Goal: Information Seeking & Learning: Learn about a topic

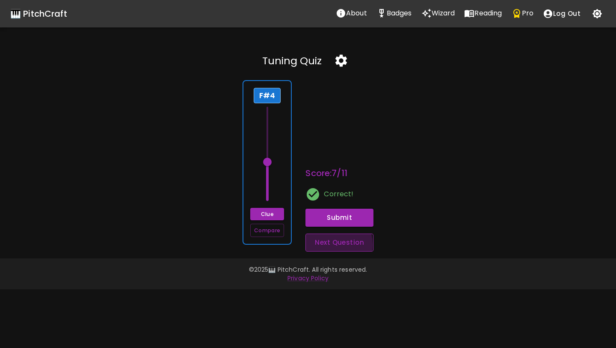
click at [321, 244] on button "Next Question" at bounding box center [340, 242] width 68 height 18
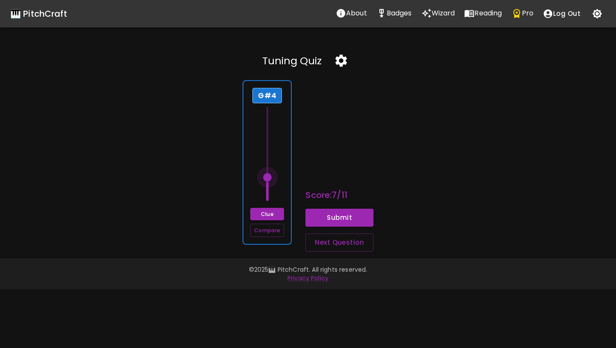
drag, startPoint x: 271, startPoint y: 202, endPoint x: 270, endPoint y: 180, distance: 22.3
click at [270, 180] on span at bounding box center [267, 177] width 9 height 9
click at [273, 215] on button "Clue" at bounding box center [267, 214] width 34 height 12
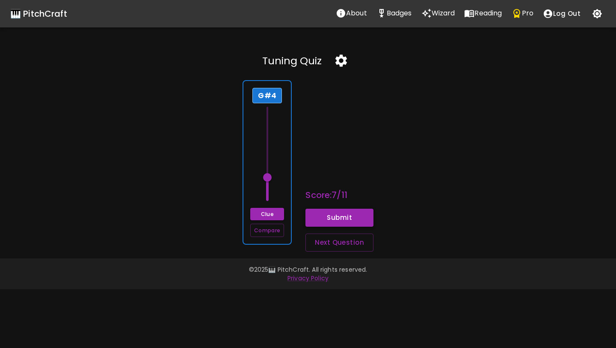
click at [333, 217] on button "Submit" at bounding box center [340, 217] width 68 height 18
click at [317, 246] on button "Next Question" at bounding box center [340, 242] width 68 height 18
click at [267, 218] on button "Clue" at bounding box center [267, 214] width 34 height 12
drag, startPoint x: 268, startPoint y: 202, endPoint x: 268, endPoint y: 198, distance: 4.3
click at [268, 198] on span at bounding box center [267, 200] width 9 height 9
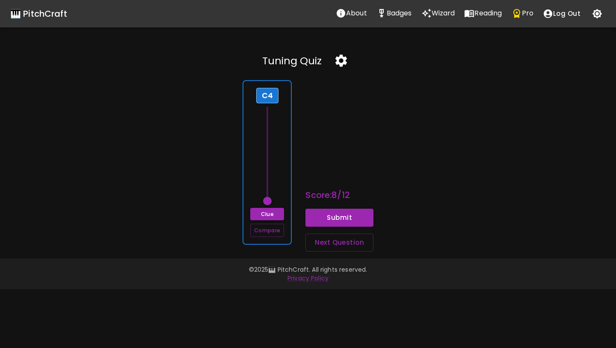
click at [268, 198] on span at bounding box center [267, 200] width 9 height 9
drag, startPoint x: 268, startPoint y: 198, endPoint x: 265, endPoint y: 164, distance: 34.3
click at [265, 164] on span at bounding box center [267, 162] width 9 height 9
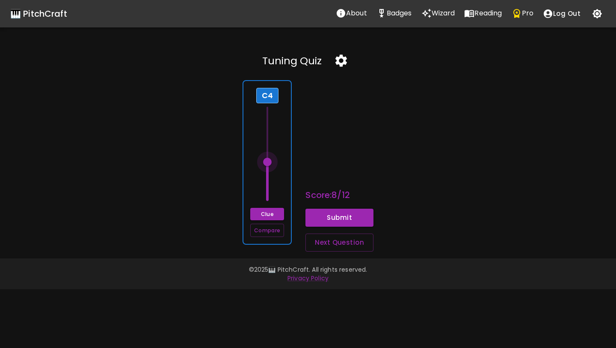
click at [270, 163] on span at bounding box center [267, 162] width 9 height 9
click at [334, 212] on button "Submit" at bounding box center [340, 217] width 68 height 18
click at [342, 62] on icon "button" at bounding box center [341, 60] width 15 height 15
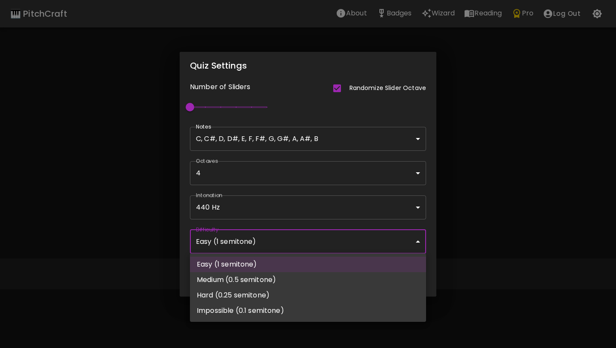
click at [313, 243] on body "🎹 PitchCraft About Badges Wizard Reading Pro Log Out Tuning Quiz C4 Clue Compar…" at bounding box center [308, 174] width 616 height 348
click at [301, 277] on li "Medium (0.5 semitone)" at bounding box center [308, 279] width 236 height 15
type input "66"
type input "Medium (0.5 semitone)"
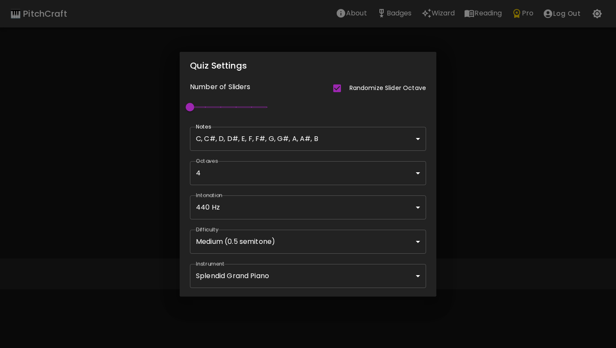
click at [481, 198] on div "Quiz Settings Number of Sliders Randomize Slider Octave 1 Notes C, C#, D, D#, E…" at bounding box center [308, 174] width 616 height 348
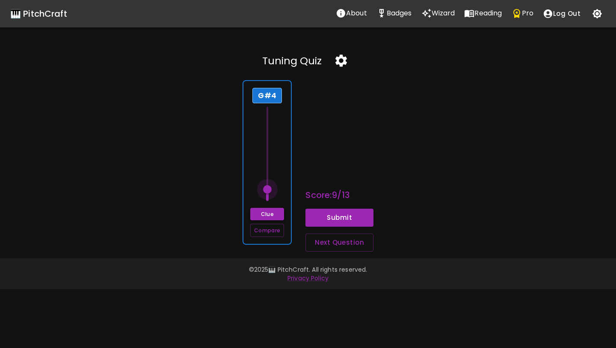
drag, startPoint x: 267, startPoint y: 168, endPoint x: 266, endPoint y: 209, distance: 40.7
click at [266, 209] on div "G#4 Clue Compare" at bounding box center [267, 162] width 49 height 164
click at [325, 244] on button "Next Question" at bounding box center [340, 242] width 68 height 18
drag, startPoint x: 268, startPoint y: 191, endPoint x: 268, endPoint y: 170, distance: 21.8
click at [268, 170] on span at bounding box center [267, 169] width 9 height 9
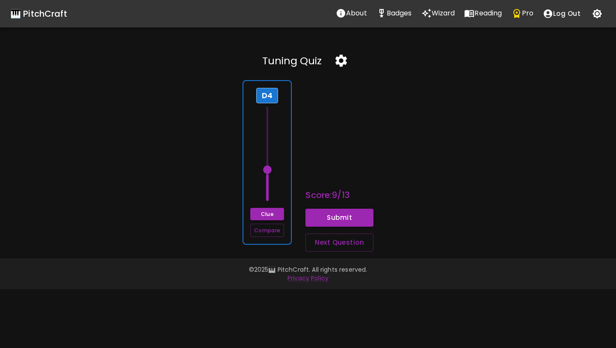
click at [268, 170] on span at bounding box center [267, 169] width 9 height 9
drag, startPoint x: 268, startPoint y: 170, endPoint x: 268, endPoint y: 177, distance: 7.3
click at [268, 177] on span at bounding box center [267, 177] width 9 height 9
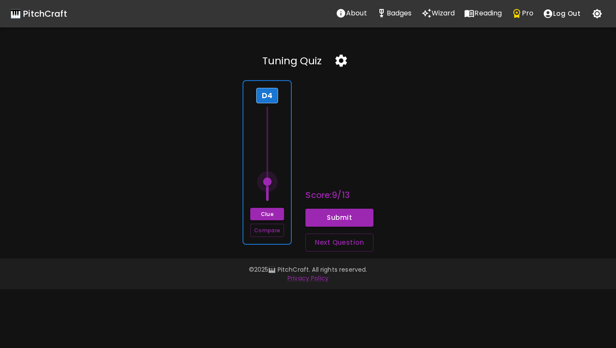
click at [269, 180] on span at bounding box center [267, 181] width 9 height 9
click at [269, 178] on span at bounding box center [267, 177] width 9 height 9
click at [269, 174] on span at bounding box center [267, 173] width 9 height 9
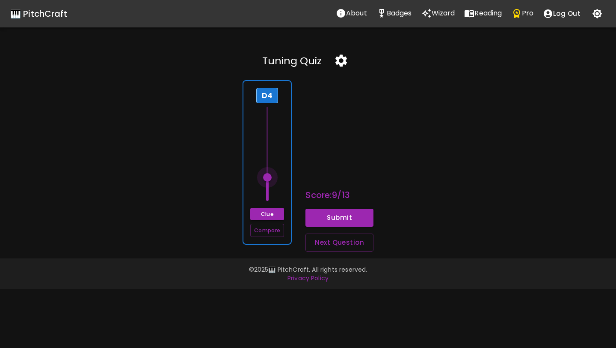
drag, startPoint x: 269, startPoint y: 174, endPoint x: 269, endPoint y: 179, distance: 4.7
click at [269, 179] on span at bounding box center [267, 177] width 9 height 9
click at [269, 179] on span at bounding box center [267, 181] width 9 height 9
click at [269, 179] on span at bounding box center [267, 177] width 9 height 9
click at [271, 212] on button "Clue" at bounding box center [267, 214] width 34 height 12
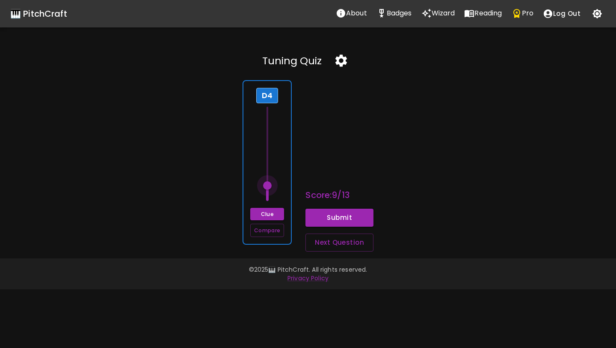
drag, startPoint x: 268, startPoint y: 178, endPoint x: 268, endPoint y: 184, distance: 6.0
click at [268, 184] on span at bounding box center [267, 185] width 9 height 9
click at [269, 184] on span at bounding box center [267, 185] width 9 height 9
click at [272, 231] on button "Compare" at bounding box center [267, 229] width 34 height 13
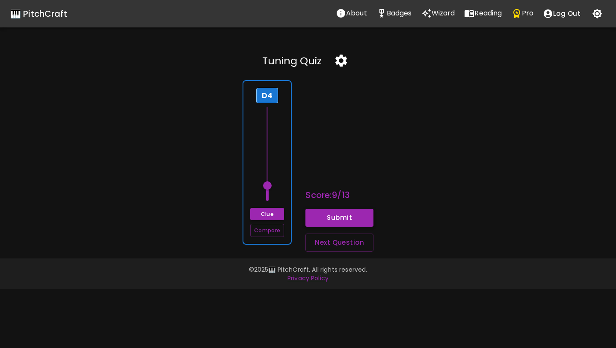
click at [311, 219] on button "Submit" at bounding box center [340, 217] width 68 height 18
click at [319, 243] on button "Next Question" at bounding box center [340, 242] width 68 height 18
drag, startPoint x: 267, startPoint y: 123, endPoint x: 272, endPoint y: 173, distance: 50.8
click at [272, 174] on span at bounding box center [267, 177] width 9 height 9
click at [272, 173] on span at bounding box center [267, 173] width 9 height 9
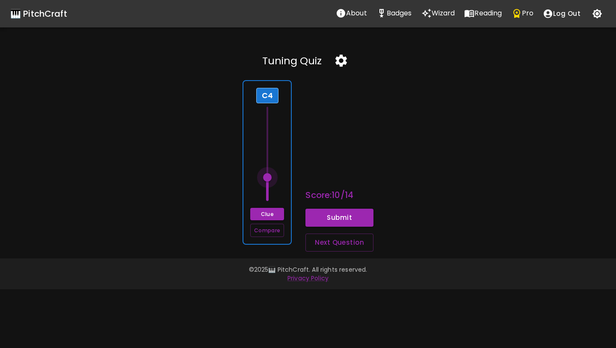
drag, startPoint x: 272, startPoint y: 173, endPoint x: 271, endPoint y: 179, distance: 5.8
click at [271, 179] on span at bounding box center [267, 177] width 9 height 9
drag, startPoint x: 271, startPoint y: 178, endPoint x: 271, endPoint y: 189, distance: 11.1
click at [271, 189] on span at bounding box center [267, 189] width 9 height 9
drag, startPoint x: 271, startPoint y: 189, endPoint x: 271, endPoint y: 193, distance: 4.7
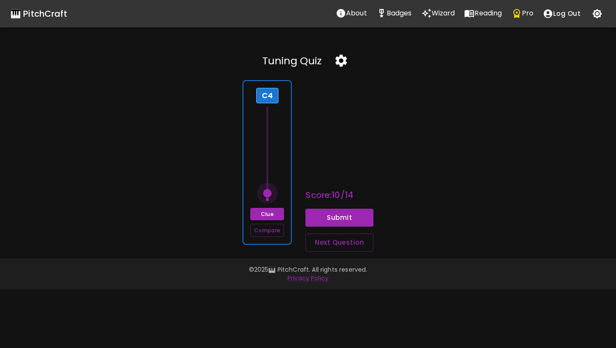
click at [271, 193] on span at bounding box center [267, 193] width 9 height 9
drag, startPoint x: 271, startPoint y: 193, endPoint x: 270, endPoint y: 177, distance: 16.7
click at [270, 176] on span at bounding box center [267, 177] width 9 height 9
click at [270, 177] on span at bounding box center [267, 177] width 9 height 9
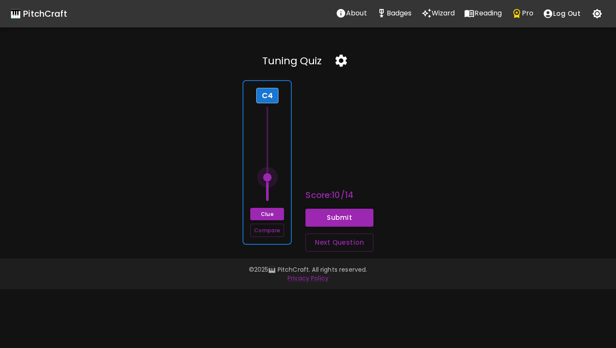
click at [270, 177] on span at bounding box center [267, 177] width 9 height 9
click at [270, 179] on span at bounding box center [267, 181] width 9 height 9
click at [269, 184] on span at bounding box center [267, 185] width 9 height 9
click at [269, 183] on span at bounding box center [267, 181] width 9 height 9
click at [269, 184] on span at bounding box center [267, 185] width 9 height 9
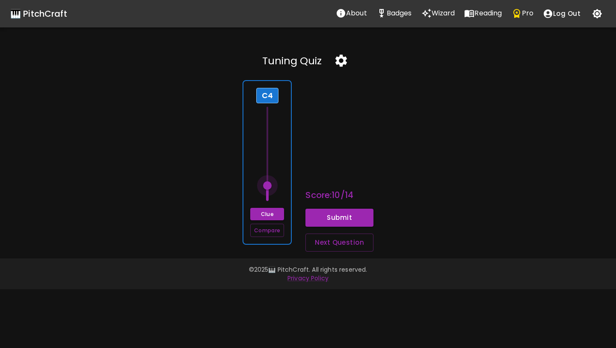
click at [269, 184] on span at bounding box center [267, 185] width 9 height 9
click at [268, 213] on button "Clue" at bounding box center [267, 214] width 34 height 12
click at [324, 221] on button "Submit" at bounding box center [340, 217] width 68 height 18
click at [322, 243] on button "Next Question" at bounding box center [340, 242] width 68 height 18
drag, startPoint x: 269, startPoint y: 184, endPoint x: 270, endPoint y: 160, distance: 24.4
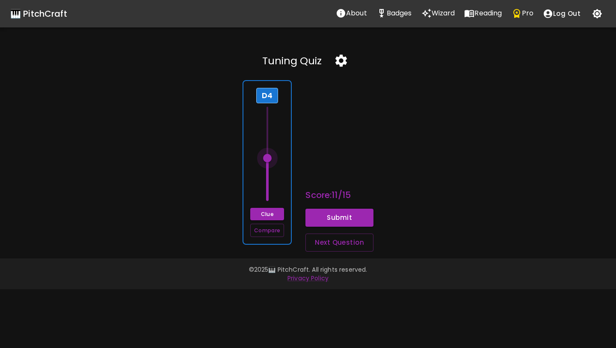
click at [270, 160] on span at bounding box center [267, 158] width 9 height 9
drag, startPoint x: 270, startPoint y: 160, endPoint x: 269, endPoint y: 206, distance: 46.7
click at [269, 205] on span at bounding box center [267, 200] width 9 height 9
click at [270, 200] on span at bounding box center [267, 200] width 9 height 9
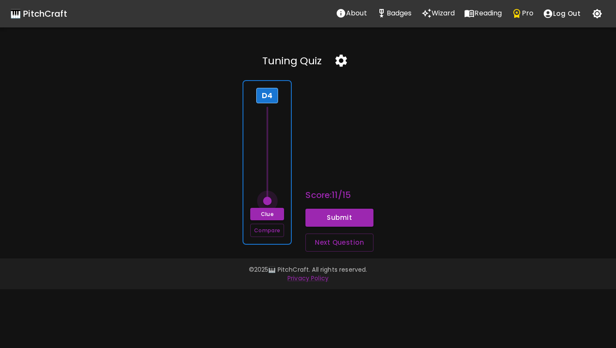
click at [270, 200] on span at bounding box center [267, 200] width 9 height 9
click at [324, 218] on button "Submit" at bounding box center [340, 217] width 68 height 18
click at [319, 244] on button "Next Question" at bounding box center [340, 242] width 68 height 18
type input "69.5"
click at [286, 181] on div "B4 Clue Compare" at bounding box center [267, 162] width 49 height 164
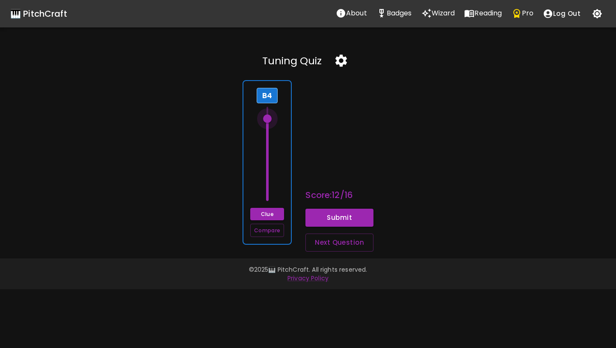
drag, startPoint x: 268, startPoint y: 124, endPoint x: 269, endPoint y: 119, distance: 4.8
click at [269, 119] on span at bounding box center [267, 118] width 9 height 9
click at [269, 121] on span at bounding box center [267, 122] width 9 height 9
click at [268, 119] on span at bounding box center [267, 118] width 9 height 9
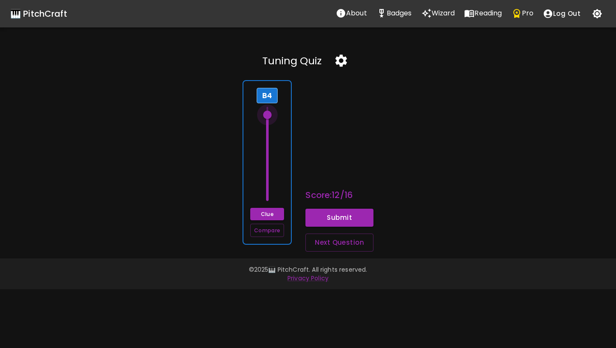
click at [268, 117] on span at bounding box center [267, 114] width 9 height 9
click at [268, 118] on span at bounding box center [267, 118] width 9 height 9
click at [270, 213] on button "Clue" at bounding box center [267, 214] width 34 height 12
click at [270, 116] on span at bounding box center [267, 114] width 9 height 9
click at [317, 212] on button "Submit" at bounding box center [340, 217] width 68 height 18
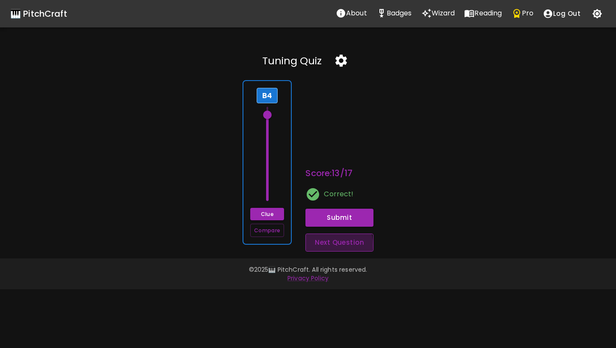
click at [325, 245] on button "Next Question" at bounding box center [340, 242] width 68 height 18
click at [268, 111] on span at bounding box center [267, 111] width 9 height 9
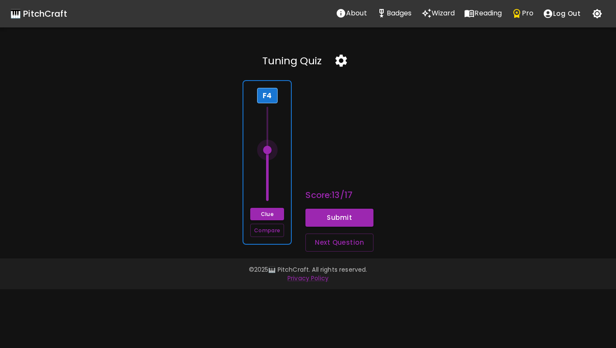
drag, startPoint x: 268, startPoint y: 111, endPoint x: 270, endPoint y: 152, distance: 40.7
click at [270, 152] on span at bounding box center [267, 150] width 9 height 9
drag, startPoint x: 270, startPoint y: 152, endPoint x: 270, endPoint y: 160, distance: 8.6
click at [270, 161] on span at bounding box center [267, 162] width 9 height 9
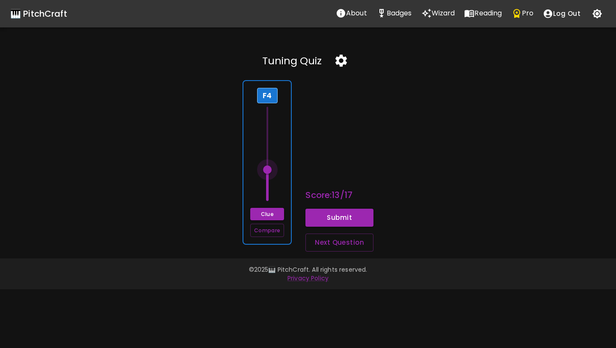
drag, startPoint x: 270, startPoint y: 160, endPoint x: 270, endPoint y: 167, distance: 6.9
click at [270, 167] on span at bounding box center [267, 169] width 9 height 9
click at [270, 167] on span at bounding box center [267, 165] width 9 height 9
click at [270, 170] on span at bounding box center [267, 169] width 9 height 9
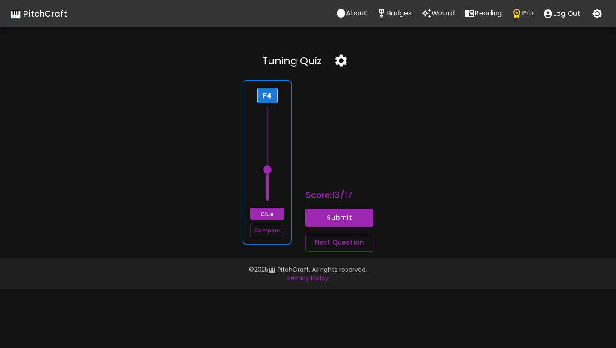
click at [270, 170] on span at bounding box center [267, 169] width 9 height 9
click at [276, 220] on button "Clue" at bounding box center [267, 214] width 34 height 12
click at [333, 217] on button "Submit" at bounding box center [340, 217] width 68 height 18
click at [331, 241] on button "Next Question" at bounding box center [340, 242] width 68 height 18
click at [268, 184] on span at bounding box center [267, 185] width 9 height 9
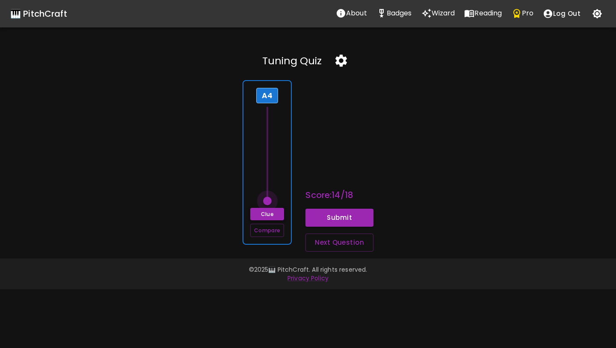
drag, startPoint x: 268, startPoint y: 184, endPoint x: 268, endPoint y: 208, distance: 24.4
click at [268, 208] on div "A4 Clue Compare" at bounding box center [267, 162] width 49 height 164
click at [268, 202] on span at bounding box center [267, 200] width 9 height 9
drag, startPoint x: 268, startPoint y: 202, endPoint x: 266, endPoint y: 122, distance: 80.1
click at [267, 122] on span at bounding box center [267, 118] width 9 height 9
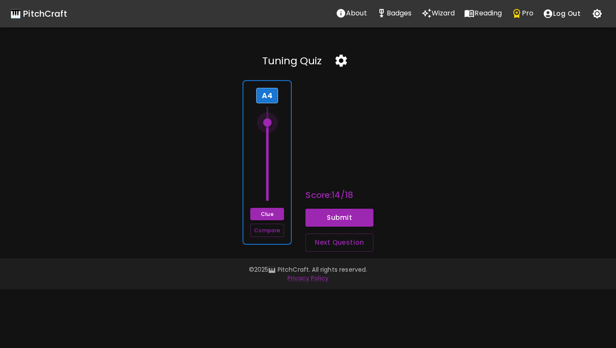
click at [266, 122] on span at bounding box center [267, 122] width 9 height 9
click at [266, 119] on span at bounding box center [267, 118] width 9 height 9
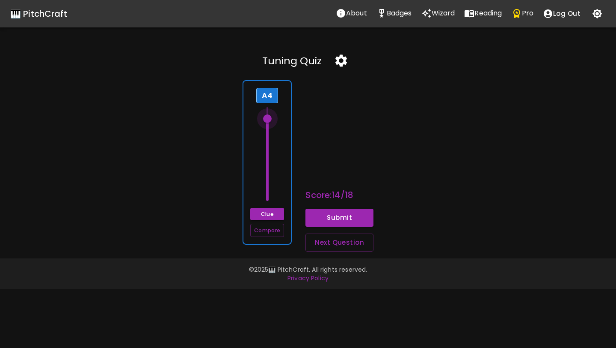
click at [267, 119] on span at bounding box center [267, 118] width 9 height 9
click at [267, 122] on span at bounding box center [267, 122] width 9 height 9
click at [268, 125] on span at bounding box center [267, 122] width 9 height 9
click at [268, 123] on span at bounding box center [267, 122] width 9 height 9
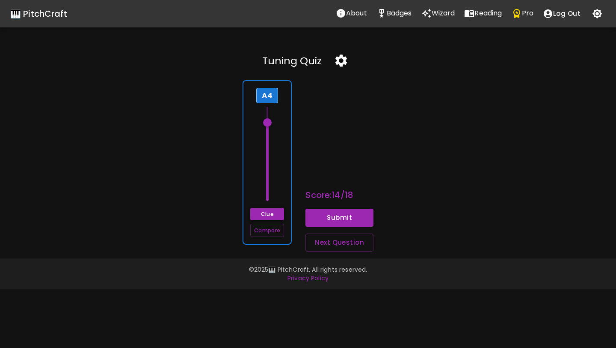
click at [276, 209] on button "Clue" at bounding box center [267, 214] width 34 height 12
click at [324, 218] on button "Submit" at bounding box center [340, 217] width 68 height 18
click at [330, 246] on button "Next Question" at bounding box center [340, 242] width 68 height 18
click at [280, 190] on div "D#4 Clue Compare" at bounding box center [267, 162] width 49 height 164
drag, startPoint x: 269, startPoint y: 181, endPoint x: 269, endPoint y: 133, distance: 47.9
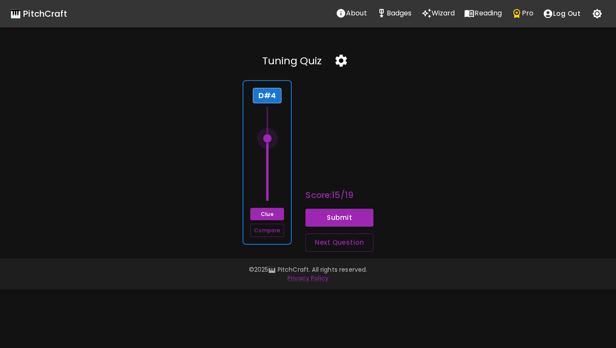
click at [269, 134] on span at bounding box center [267, 138] width 9 height 9
click at [269, 133] on span at bounding box center [267, 134] width 9 height 9
click at [268, 129] on span at bounding box center [267, 130] width 9 height 9
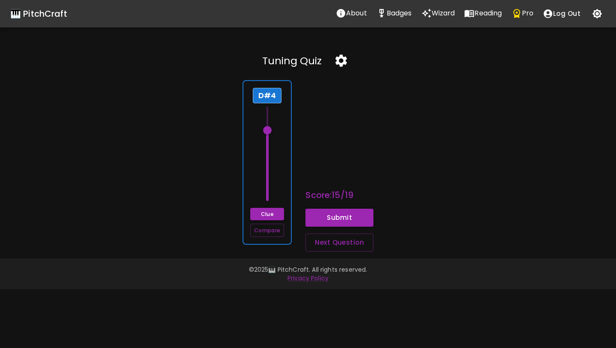
click at [268, 129] on span at bounding box center [267, 130] width 9 height 9
click at [269, 133] on span at bounding box center [267, 134] width 9 height 9
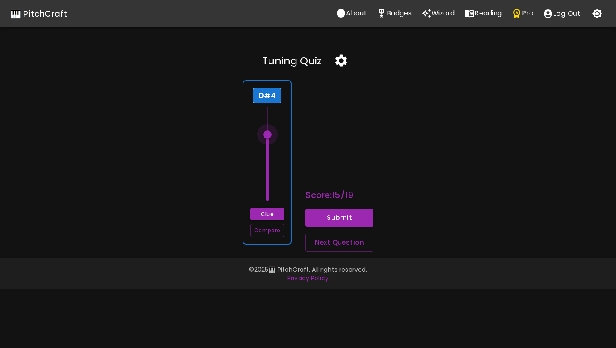
click at [269, 133] on span at bounding box center [267, 134] width 9 height 9
click at [269, 209] on button "Clue" at bounding box center [267, 214] width 34 height 12
click at [268, 132] on span at bounding box center [267, 130] width 9 height 9
click at [268, 132] on span at bounding box center [267, 134] width 9 height 9
click at [267, 136] on span at bounding box center [267, 138] width 9 height 9
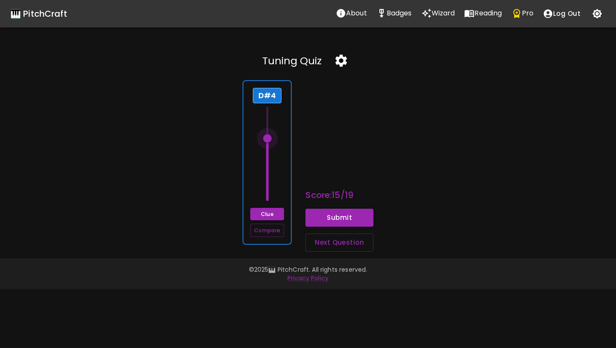
click at [268, 137] on span at bounding box center [267, 138] width 9 height 9
click at [266, 207] on div "D#4 Clue Compare" at bounding box center [267, 162] width 49 height 164
click at [327, 220] on button "Submit" at bounding box center [340, 217] width 68 height 18
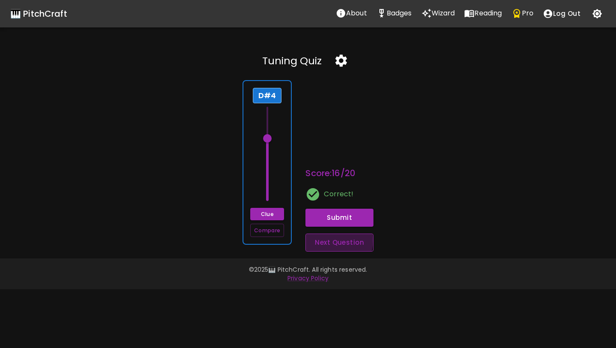
click at [327, 240] on button "Next Question" at bounding box center [340, 242] width 68 height 18
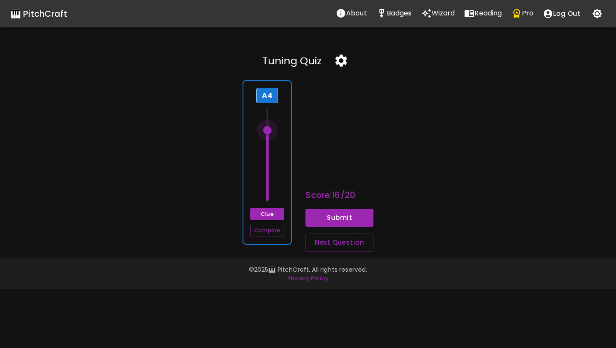
click at [268, 132] on span at bounding box center [267, 130] width 9 height 9
drag, startPoint x: 268, startPoint y: 132, endPoint x: 270, endPoint y: 124, distance: 8.4
click at [270, 124] on span at bounding box center [267, 122] width 9 height 9
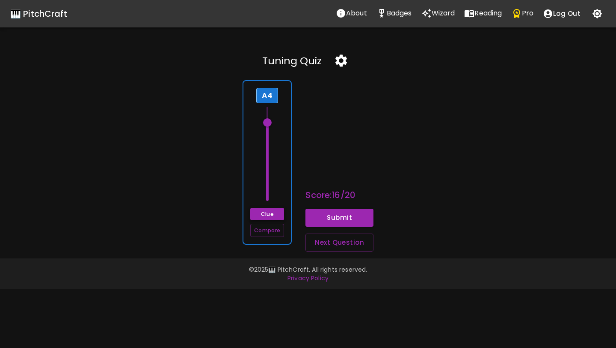
click at [270, 212] on button "Clue" at bounding box center [267, 214] width 34 height 12
click at [319, 224] on button "Submit" at bounding box center [340, 217] width 68 height 18
click at [315, 242] on button "Next Question" at bounding box center [340, 242] width 68 height 18
click at [268, 175] on span at bounding box center [267, 173] width 9 height 9
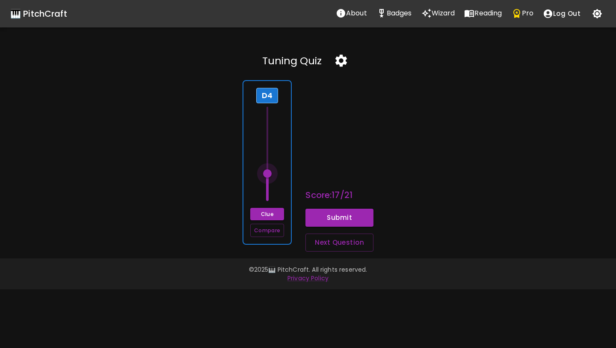
click at [268, 174] on span at bounding box center [267, 173] width 9 height 9
drag, startPoint x: 268, startPoint y: 174, endPoint x: 270, endPoint y: 130, distance: 44.1
click at [270, 129] on span at bounding box center [267, 130] width 9 height 9
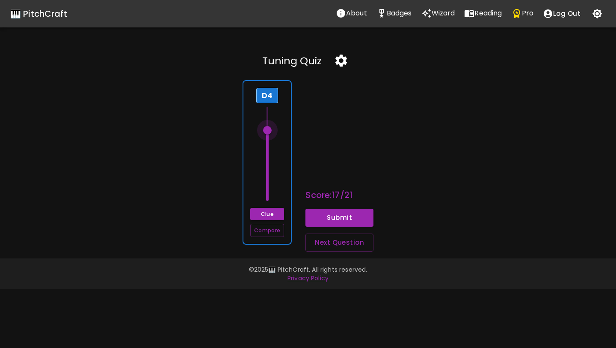
click at [270, 130] on span at bounding box center [267, 130] width 9 height 9
click at [272, 127] on span at bounding box center [267, 126] width 9 height 9
click at [272, 123] on span at bounding box center [267, 122] width 9 height 9
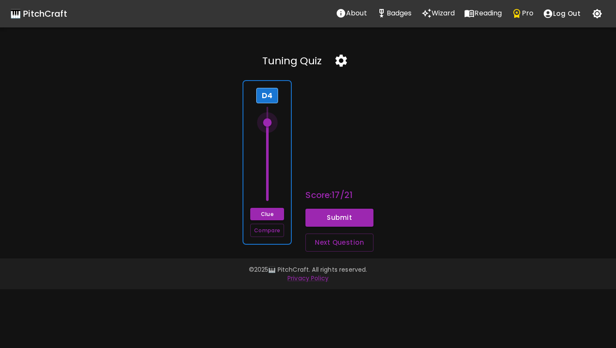
click at [272, 123] on span at bounding box center [267, 122] width 9 height 9
click at [273, 216] on button "Clue" at bounding box center [267, 214] width 34 height 12
click at [327, 220] on button "Submit" at bounding box center [340, 217] width 68 height 18
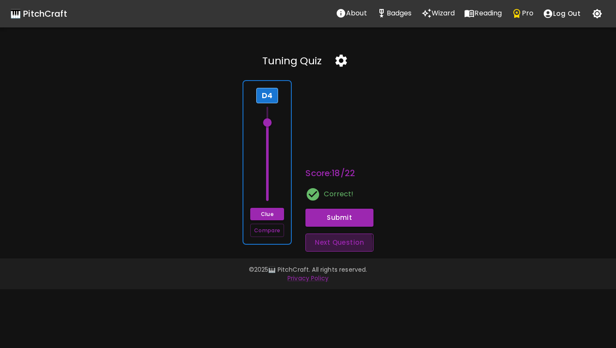
click at [315, 244] on button "Next Question" at bounding box center [340, 242] width 68 height 18
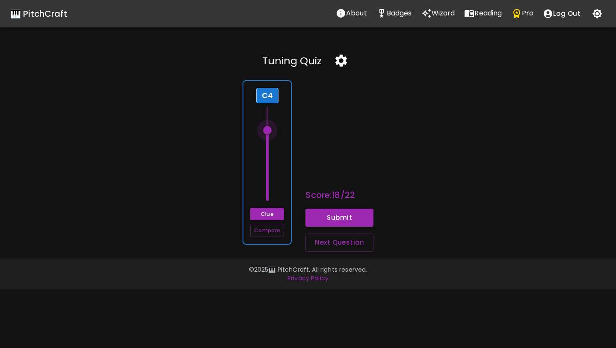
click at [271, 131] on span at bounding box center [267, 130] width 9 height 9
drag, startPoint x: 271, startPoint y: 131, endPoint x: 268, endPoint y: 153, distance: 22.4
click at [268, 153] on span at bounding box center [267, 153] width 9 height 9
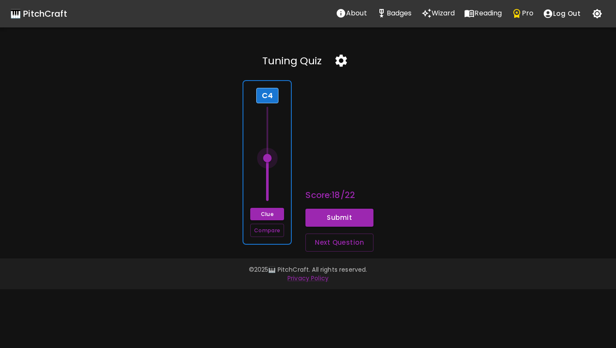
click at [268, 157] on span at bounding box center [267, 158] width 9 height 9
click at [268, 161] on span at bounding box center [267, 162] width 9 height 9
click at [268, 164] on span at bounding box center [267, 165] width 9 height 9
click at [268, 163] on span at bounding box center [267, 165] width 9 height 9
click at [268, 165] on span at bounding box center [267, 165] width 9 height 9
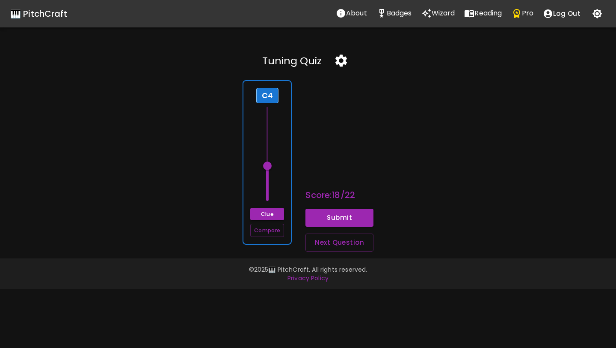
click at [268, 165] on span at bounding box center [267, 165] width 9 height 9
click at [269, 162] on span at bounding box center [267, 162] width 9 height 9
click at [268, 162] on span at bounding box center [267, 162] width 9 height 9
click at [272, 214] on button "Clue" at bounding box center [267, 214] width 34 height 12
click at [331, 213] on button "Submit" at bounding box center [340, 217] width 68 height 18
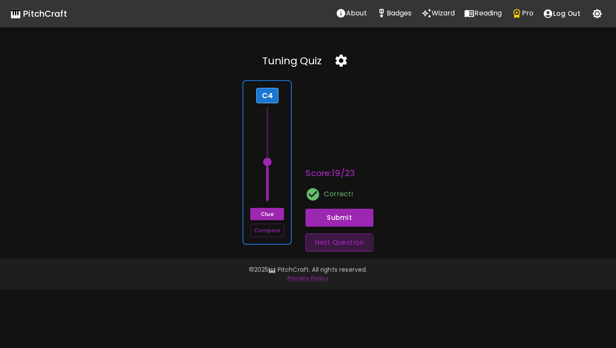
click at [331, 242] on button "Next Question" at bounding box center [340, 242] width 68 height 18
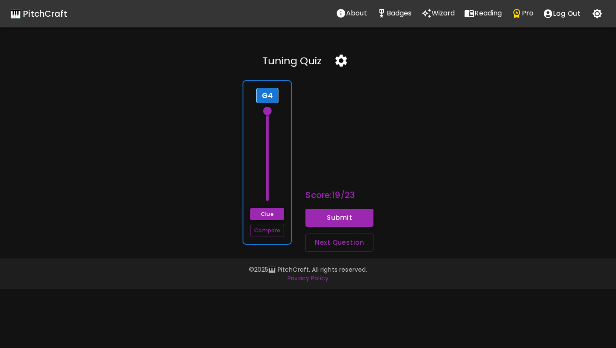
click at [273, 216] on button "Clue" at bounding box center [267, 214] width 34 height 12
drag, startPoint x: 268, startPoint y: 107, endPoint x: 266, endPoint y: 161, distance: 54.4
click at [266, 162] on span at bounding box center [267, 162] width 9 height 9
click at [266, 161] on span at bounding box center [267, 162] width 9 height 9
click at [320, 220] on button "Submit" at bounding box center [340, 217] width 68 height 18
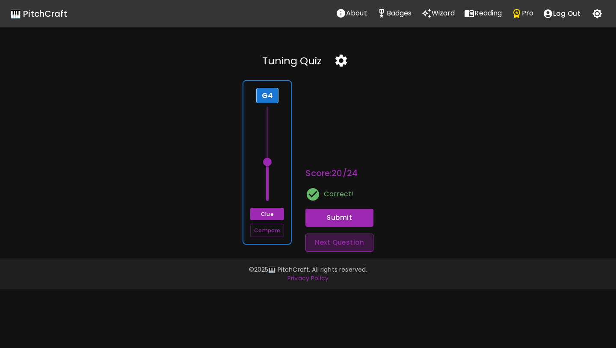
click at [330, 244] on button "Next Question" at bounding box center [340, 242] width 68 height 18
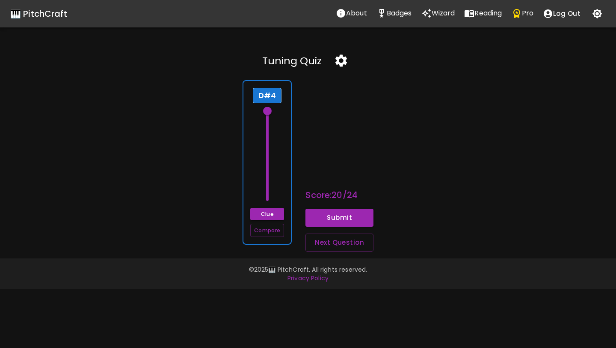
click at [269, 110] on span at bounding box center [267, 111] width 9 height 9
drag, startPoint x: 269, startPoint y: 110, endPoint x: 271, endPoint y: 158, distance: 48.4
click at [268, 158] on span at bounding box center [267, 162] width 9 height 9
drag, startPoint x: 271, startPoint y: 158, endPoint x: 271, endPoint y: 178, distance: 19.3
click at [271, 178] on span at bounding box center [267, 177] width 9 height 9
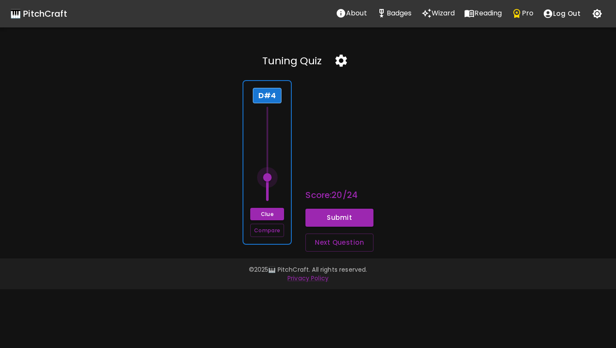
click at [271, 178] on span at bounding box center [267, 177] width 9 height 9
drag, startPoint x: 271, startPoint y: 178, endPoint x: 271, endPoint y: 148, distance: 30.0
click at [271, 147] on span at bounding box center [267, 146] width 9 height 9
click at [271, 148] on span at bounding box center [267, 146] width 9 height 9
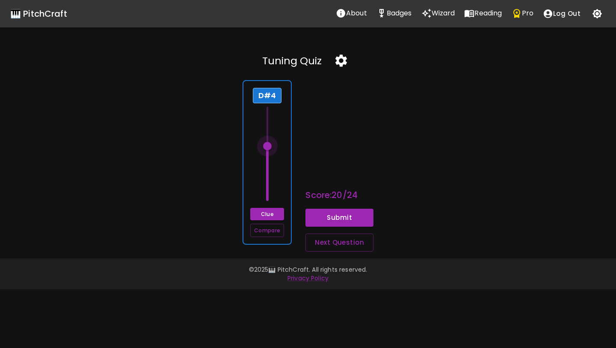
click at [271, 148] on span at bounding box center [267, 146] width 9 height 9
click at [271, 145] on span at bounding box center [267, 146] width 9 height 9
drag, startPoint x: 271, startPoint y: 145, endPoint x: 271, endPoint y: 139, distance: 5.6
click at [271, 139] on span at bounding box center [267, 138] width 9 height 9
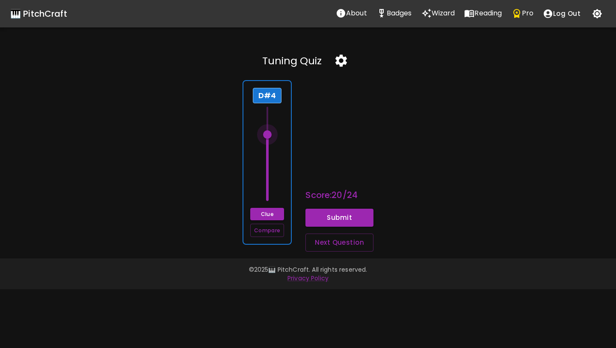
click at [271, 136] on span at bounding box center [267, 134] width 9 height 9
click at [271, 132] on span at bounding box center [267, 130] width 9 height 9
click at [271, 132] on span at bounding box center [267, 134] width 9 height 9
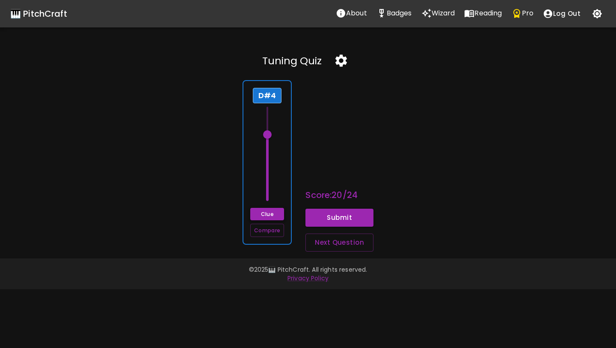
click at [274, 213] on button "Clue" at bounding box center [267, 214] width 34 height 12
click at [268, 134] on span at bounding box center [267, 134] width 9 height 9
type input "63"
click at [269, 137] on span at bounding box center [267, 138] width 9 height 9
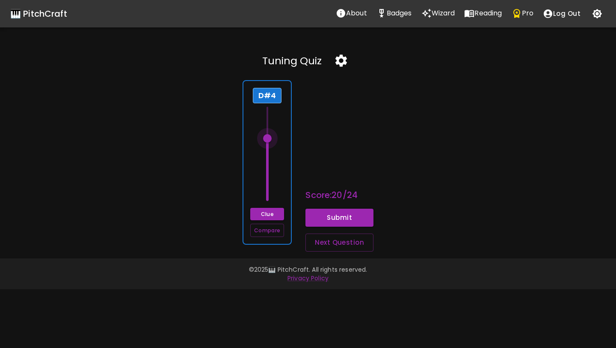
click at [269, 137] on span at bounding box center [267, 138] width 9 height 9
click at [334, 220] on button "Submit" at bounding box center [340, 217] width 68 height 18
